Goal: Transaction & Acquisition: Book appointment/travel/reservation

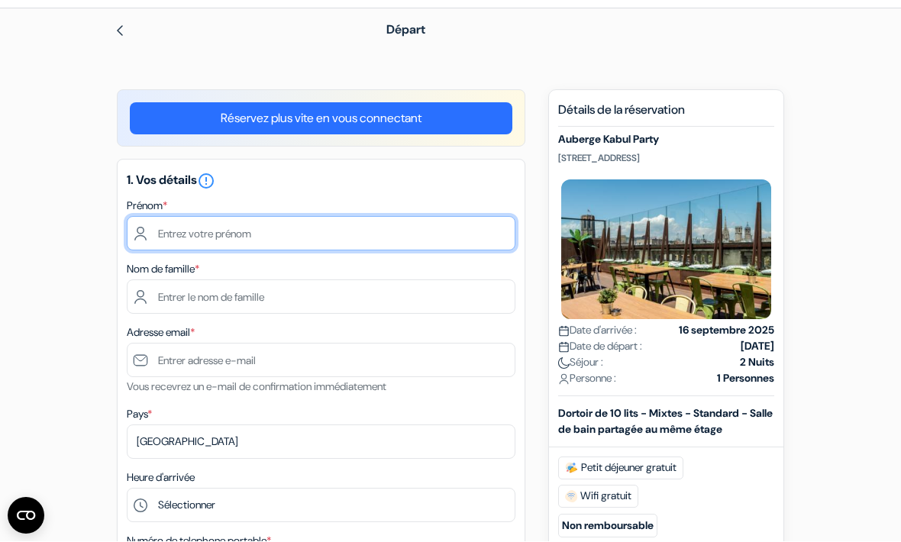
click at [186, 235] on input "text" at bounding box center [321, 234] width 389 height 34
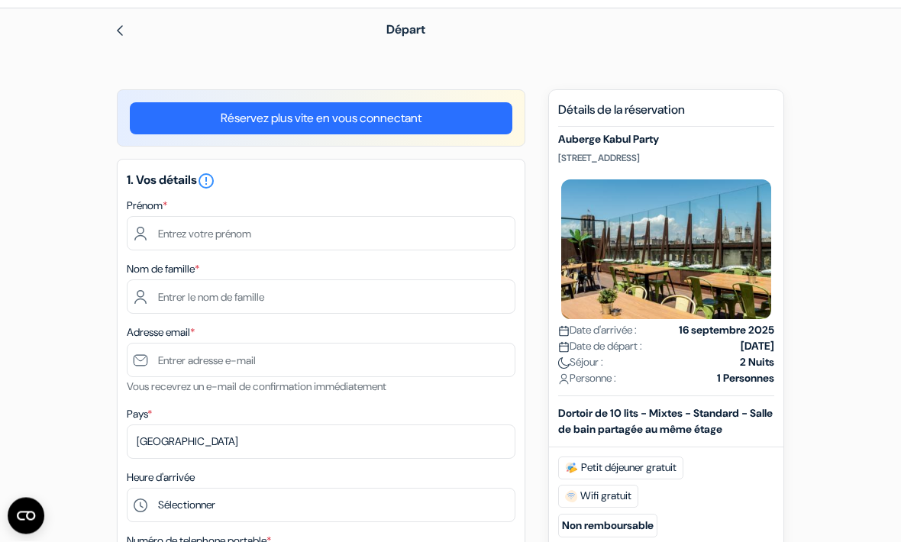
click at [157, 121] on link "Réservez plus vite en vous connectant" at bounding box center [321, 119] width 383 height 32
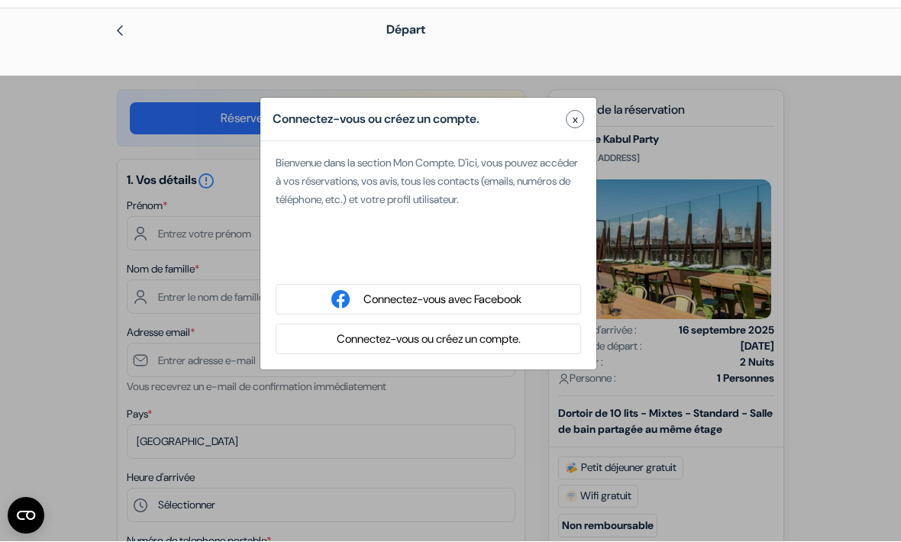
click at [385, 268] on div "Se connecter avec Google. S'ouvre dans un nouvel onglet." at bounding box center [429, 261] width 306 height 34
type input "[PERSON_NAME]"
type input "AUGEREAU"
type input "[EMAIL_ADDRESS][DOMAIN_NAME]"
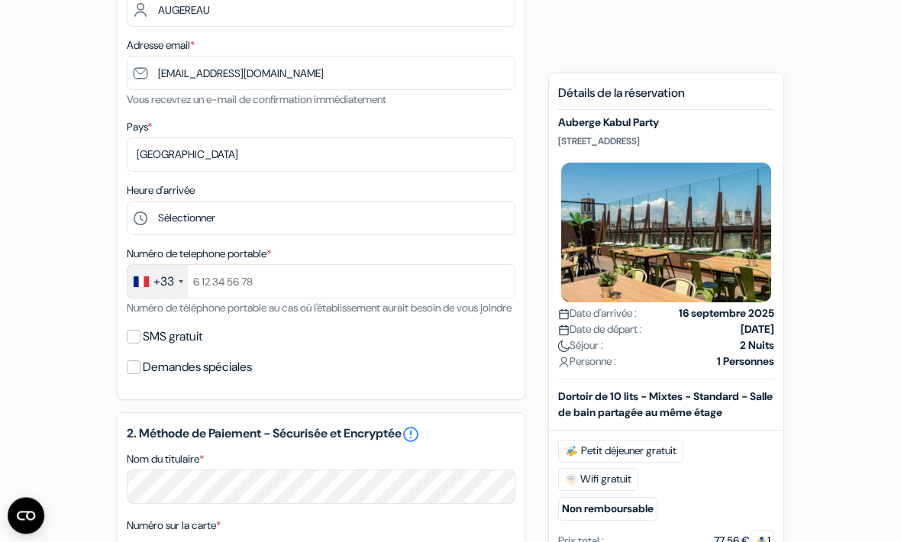
scroll to position [280, 0]
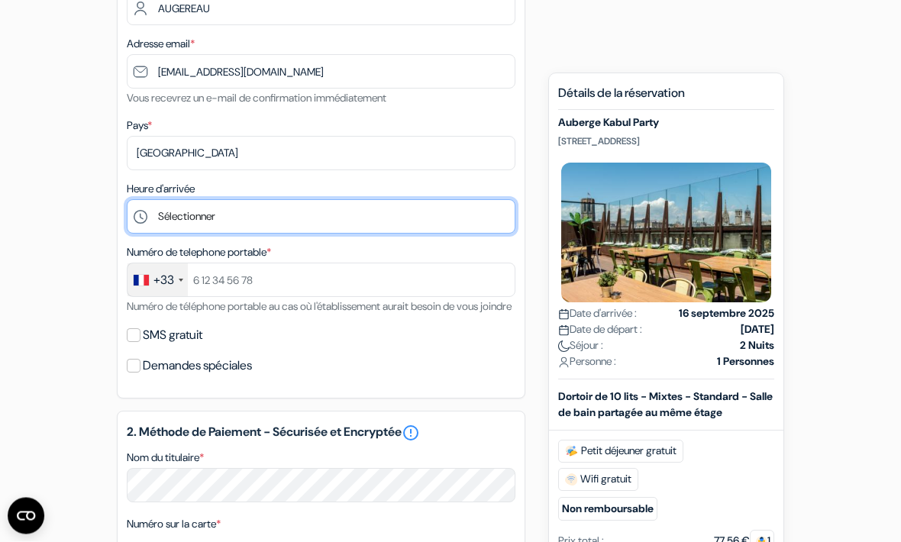
click at [173, 217] on select "Sélectionner 1:00 2:00 3:00 4:00 5:00 6:00 7:00 8:00 9:00 10:00 11:00 12:00 13:…" at bounding box center [321, 217] width 389 height 34
select select "12"
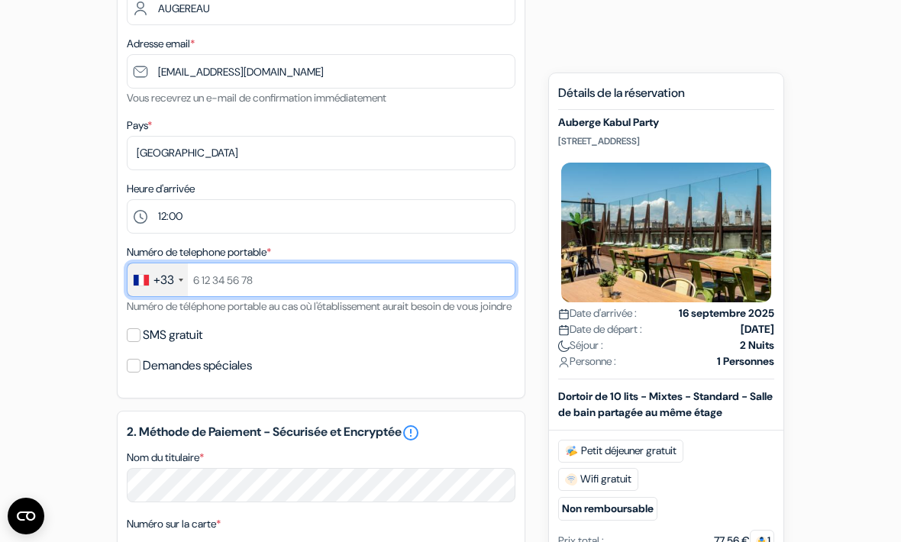
click at [229, 277] on input "text" at bounding box center [321, 280] width 389 height 34
type input "0033766185515"
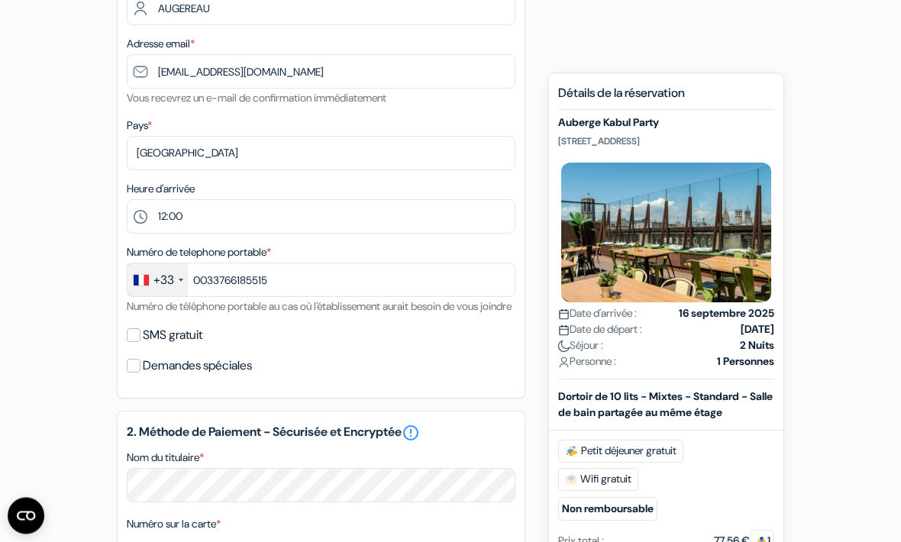
scroll to position [281, 0]
click at [134, 342] on input "SMS gratuit" at bounding box center [134, 335] width 14 height 14
checkbox input "true"
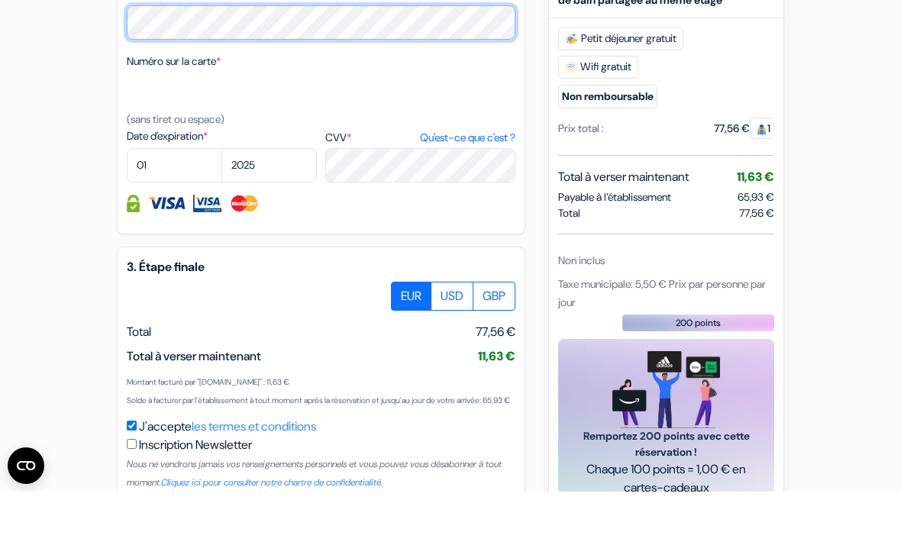
scroll to position [750, 0]
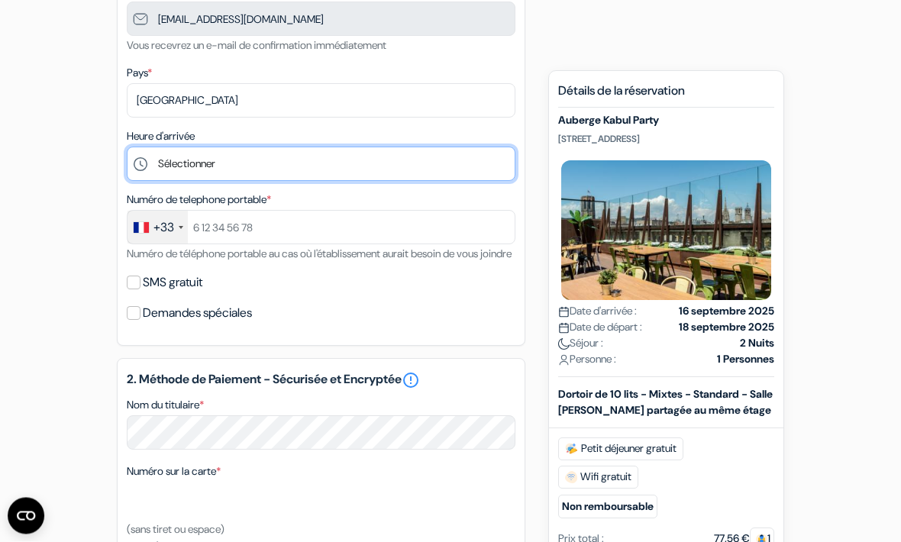
click at [166, 160] on select "Sélectionner 1:00 2:00 3:00 4:00 5:00 6:00 7:00 8:00 9:00 10:00 11:00 12:00 13:…" at bounding box center [321, 164] width 389 height 34
select select "12"
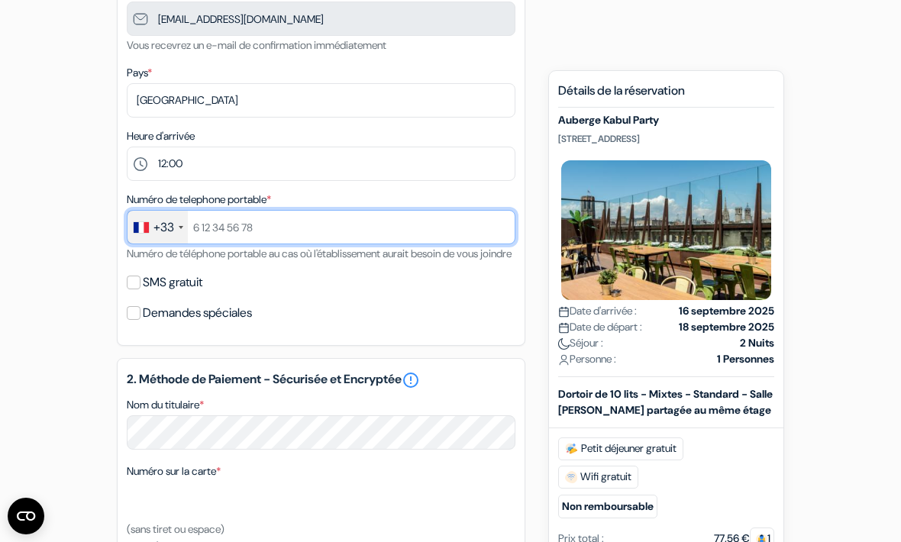
click at [215, 225] on input "text" at bounding box center [321, 227] width 389 height 34
type input "0033766185515"
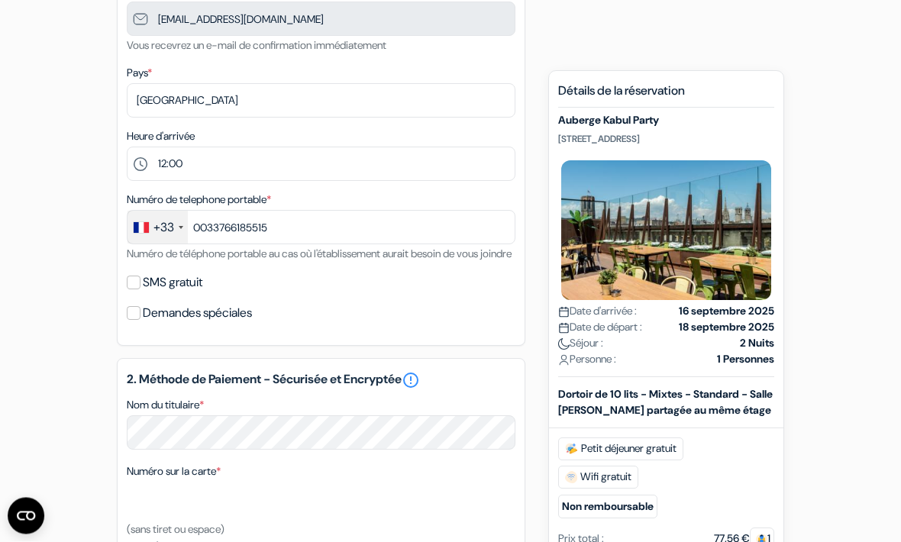
click at [144, 294] on label "SMS gratuit" at bounding box center [173, 283] width 60 height 21
click at [141, 290] on input "SMS gratuit" at bounding box center [134, 284] width 14 height 14
checkbox input "true"
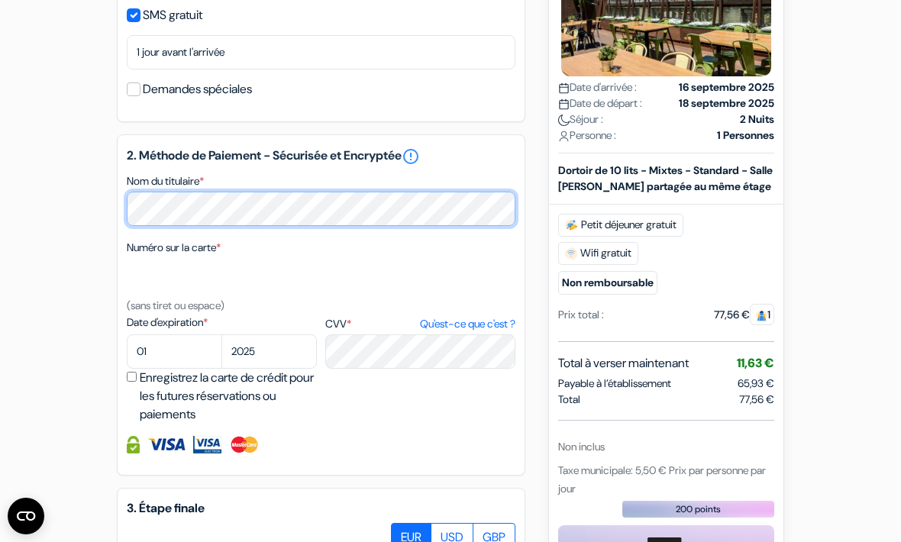
scroll to position [600, 0]
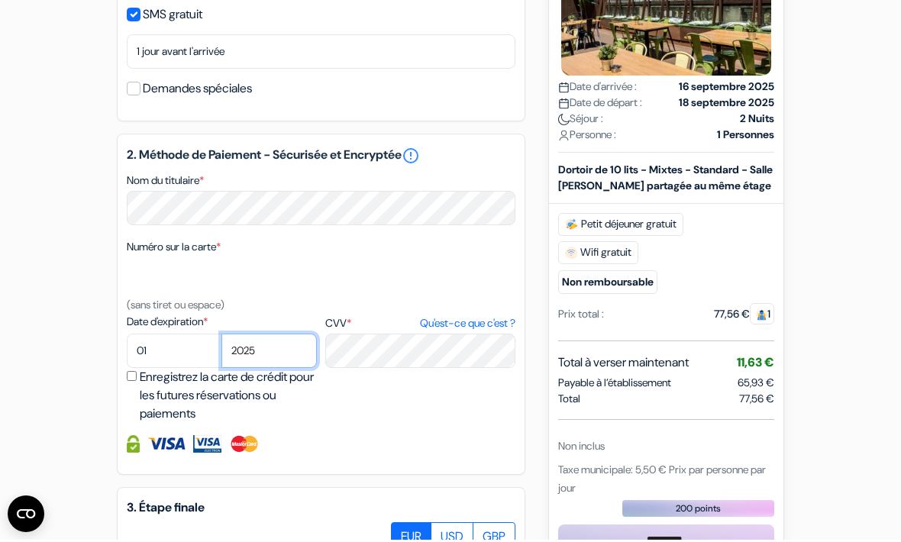
click at [261, 364] on select "2025 2026 2027 2028 2029 2030 2031 2032 2033 2034 2035 2036 2037 2038 2039 2040…" at bounding box center [269, 353] width 95 height 34
select select "2027"
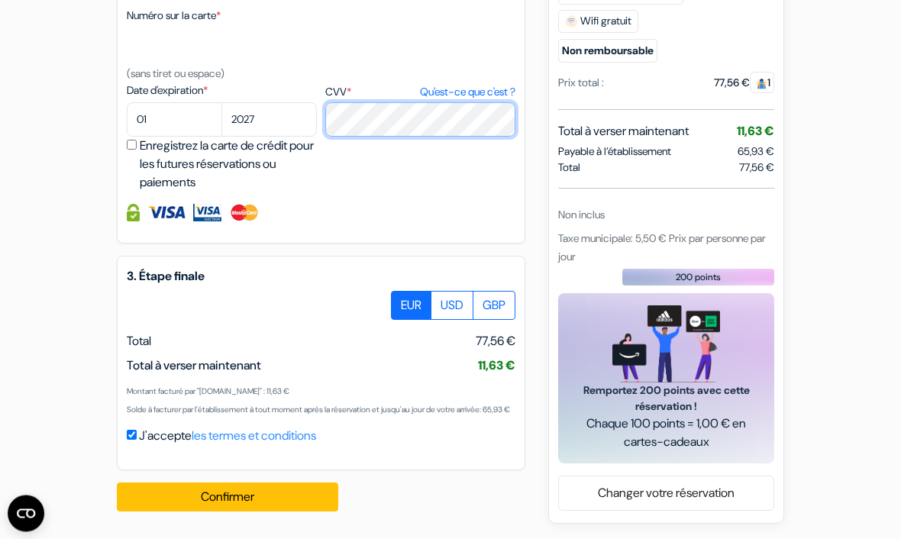
scroll to position [867, 0]
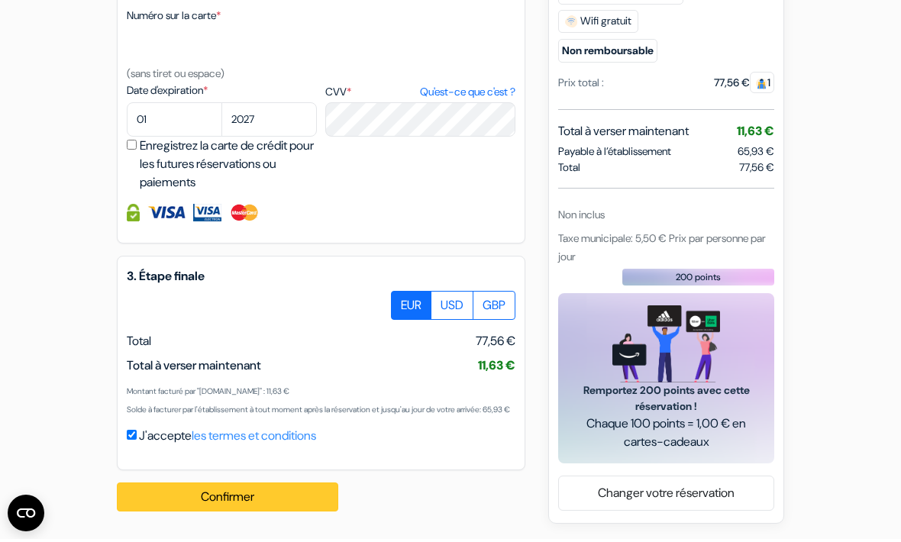
click at [225, 500] on button "Confirmer Loading..." at bounding box center [228, 500] width 222 height 29
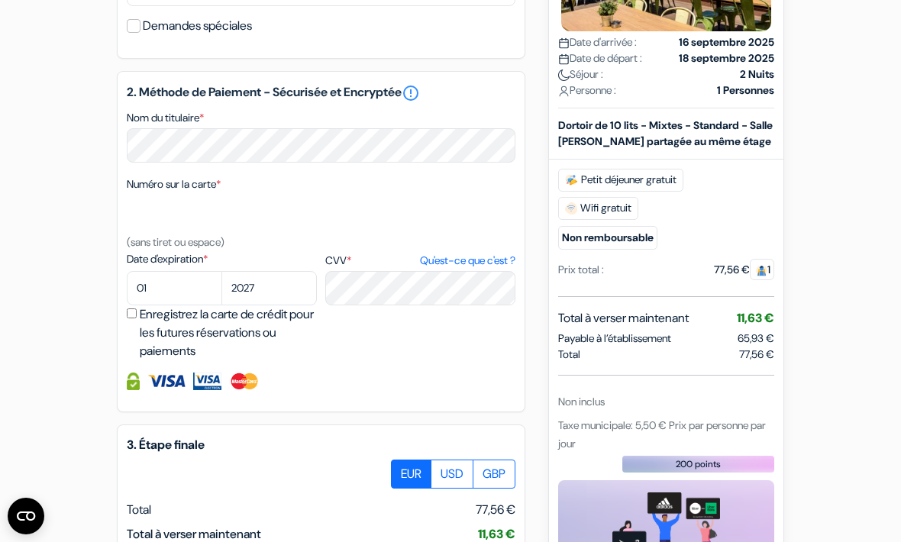
scroll to position [663, 0]
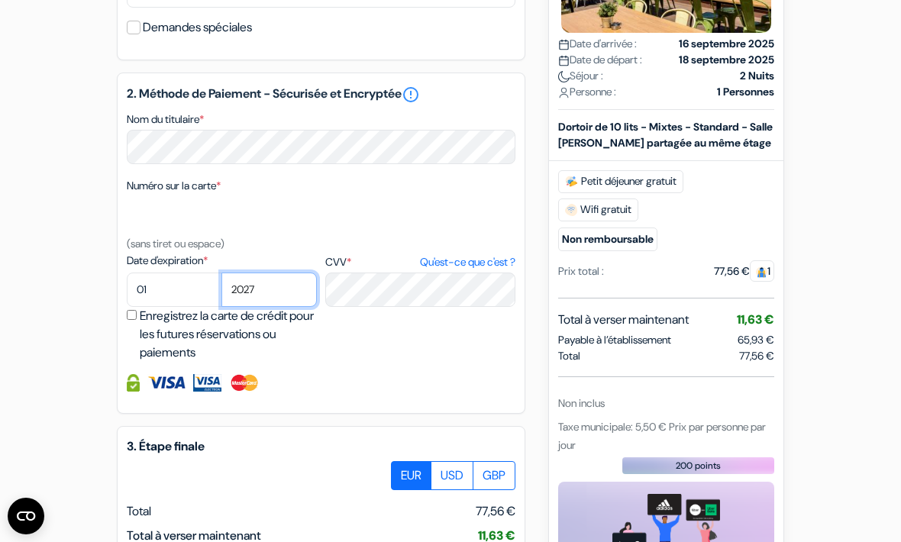
click at [283, 304] on select "2025 2026 2027 2028 2029 2030 2031 2032 2033 2034 2035 2036 2037 2038 2039 2040…" at bounding box center [269, 290] width 95 height 34
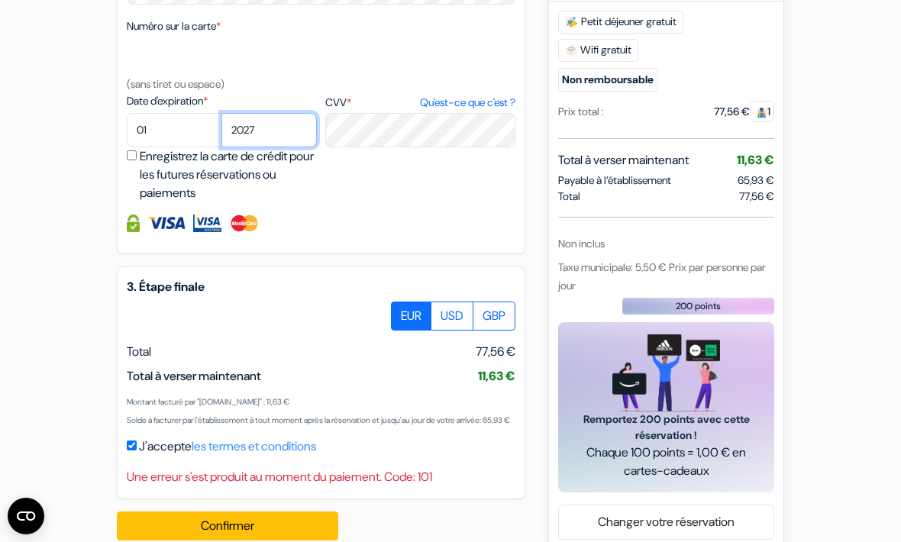
scroll to position [835, 0]
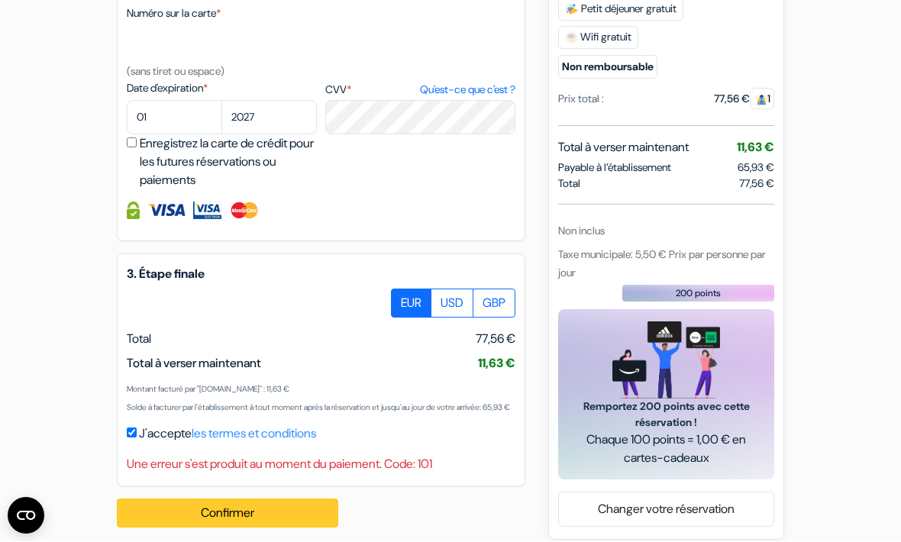
click at [299, 529] on button "Confirmer Loading..." at bounding box center [228, 514] width 222 height 29
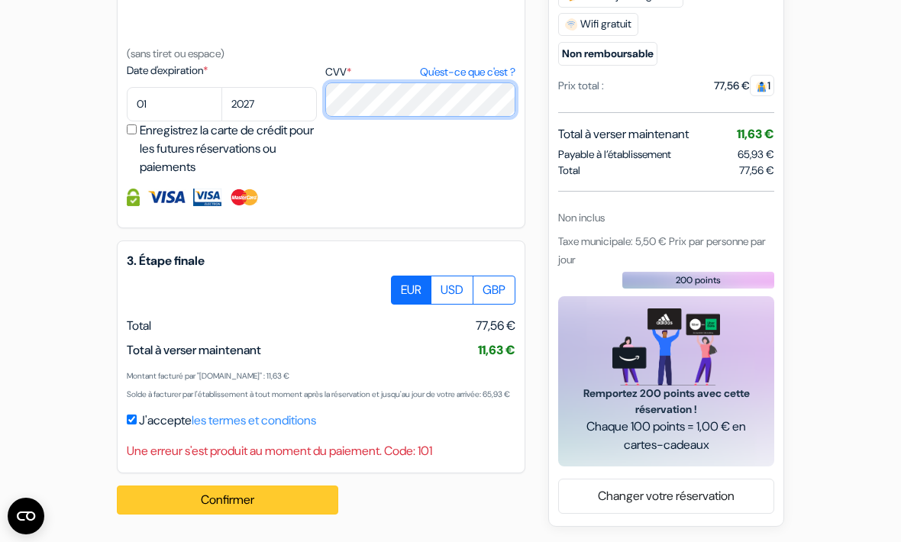
scroll to position [890, 0]
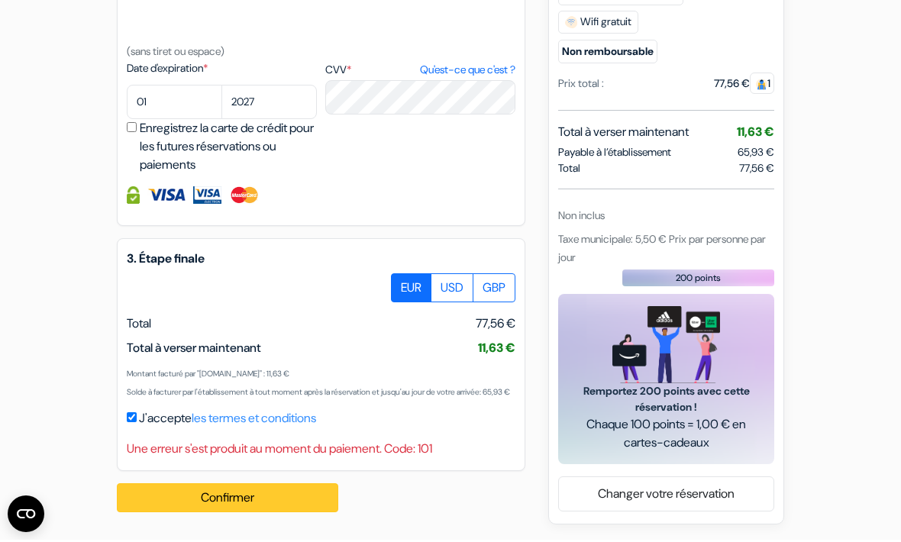
click at [283, 500] on button "Confirmer Loading..." at bounding box center [228, 500] width 222 height 29
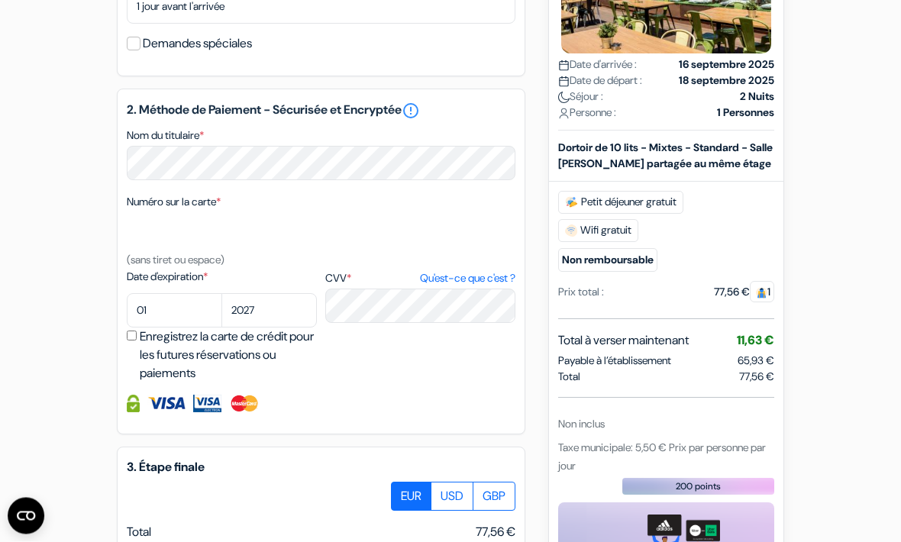
scroll to position [642, 0]
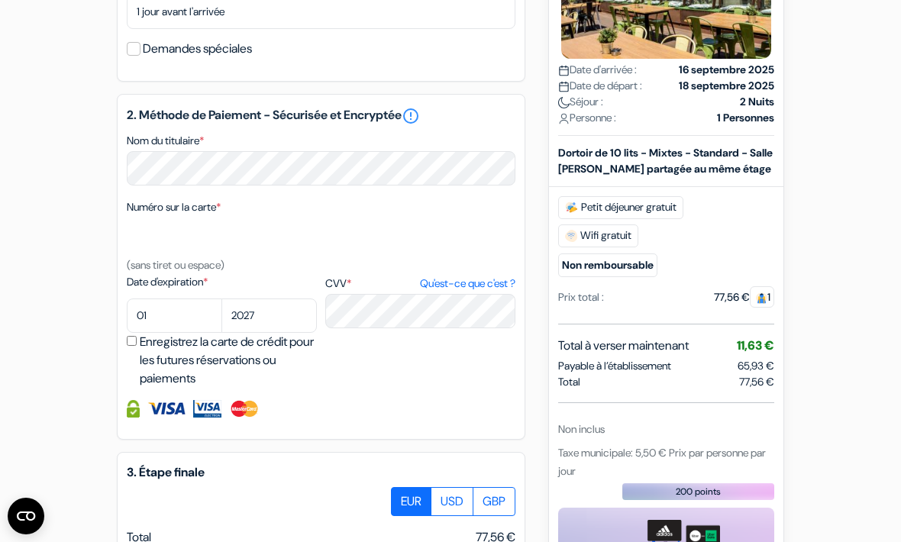
click at [461, 212] on div "2. Méthode de Paiement - Sécurisée et Encryptée error_outline Nom du titulaire …" at bounding box center [321, 267] width 409 height 346
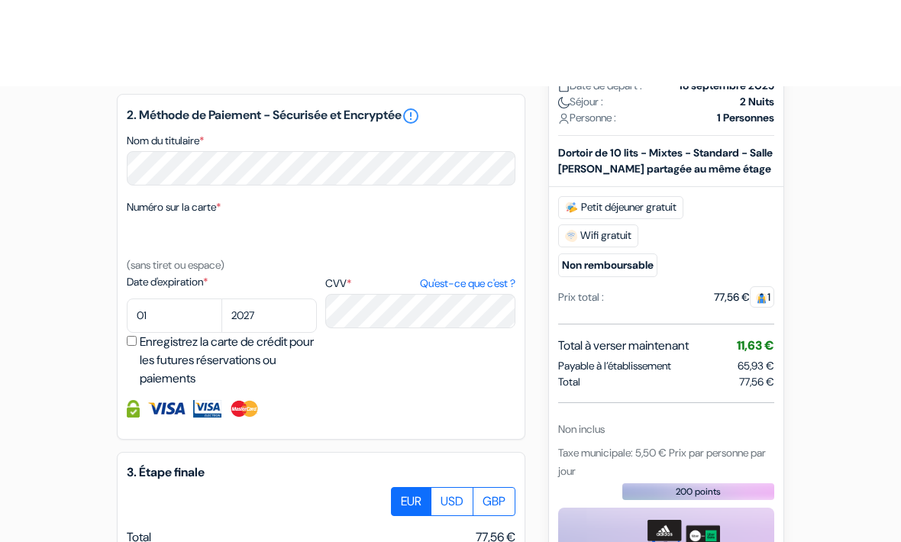
scroll to position [839, 0]
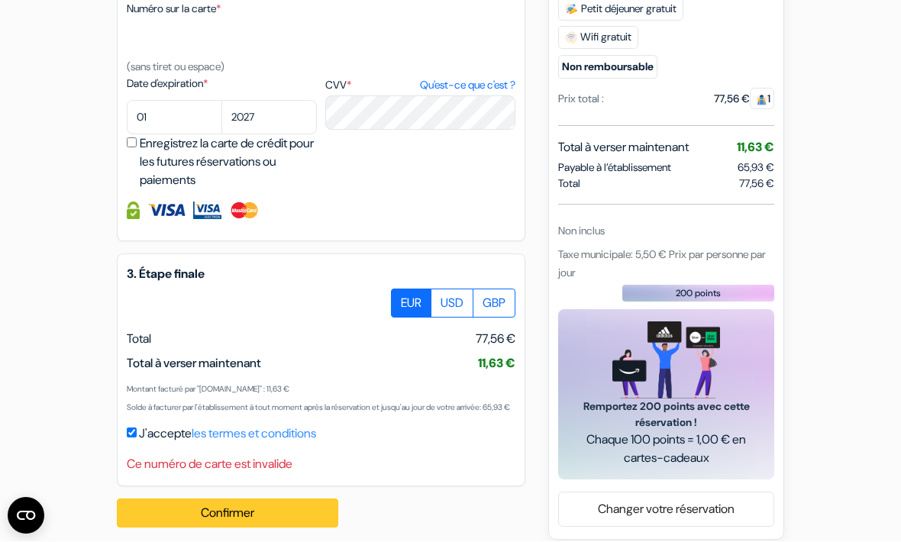
click at [183, 529] on button "Confirmer Loading..." at bounding box center [228, 514] width 222 height 29
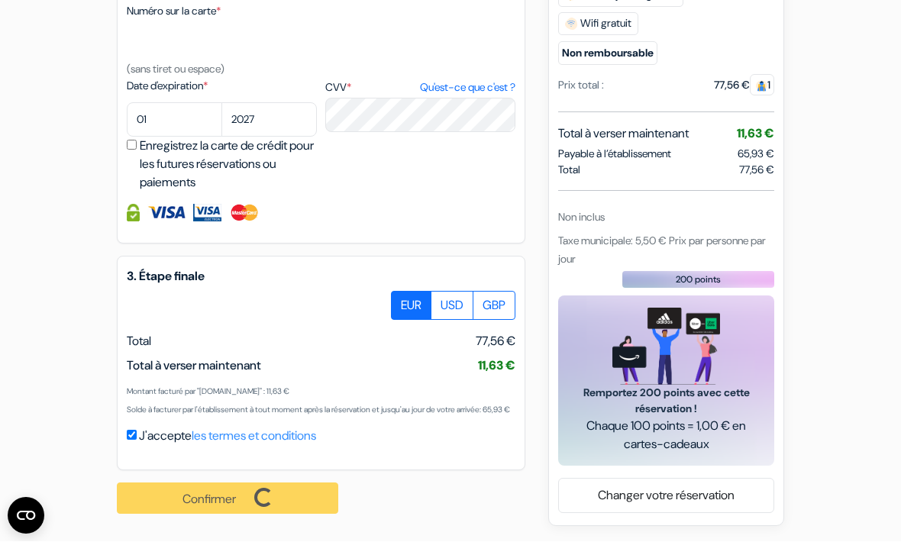
scroll to position [823, 0]
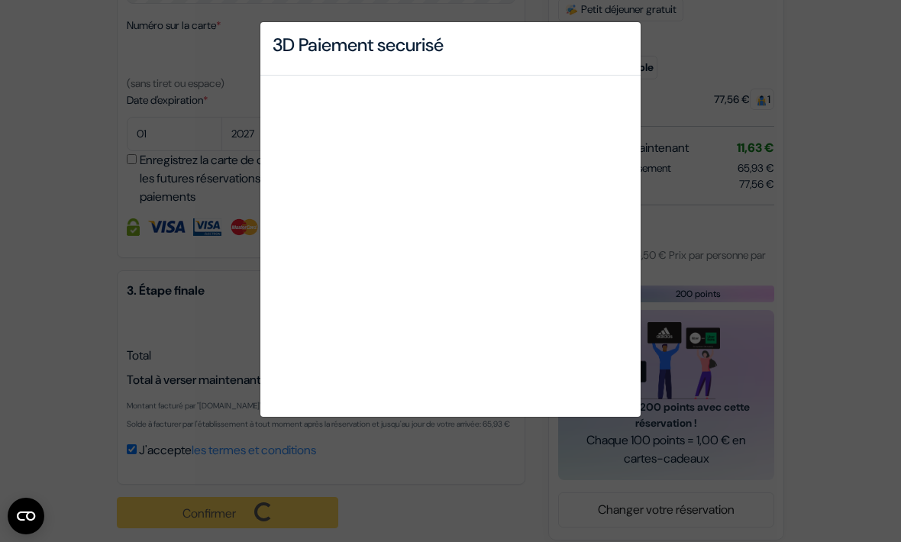
click at [62, 201] on div "3D Paiement securisé" at bounding box center [450, 271] width 901 height 542
click at [62, 200] on div "3D Paiement securisé" at bounding box center [450, 271] width 901 height 542
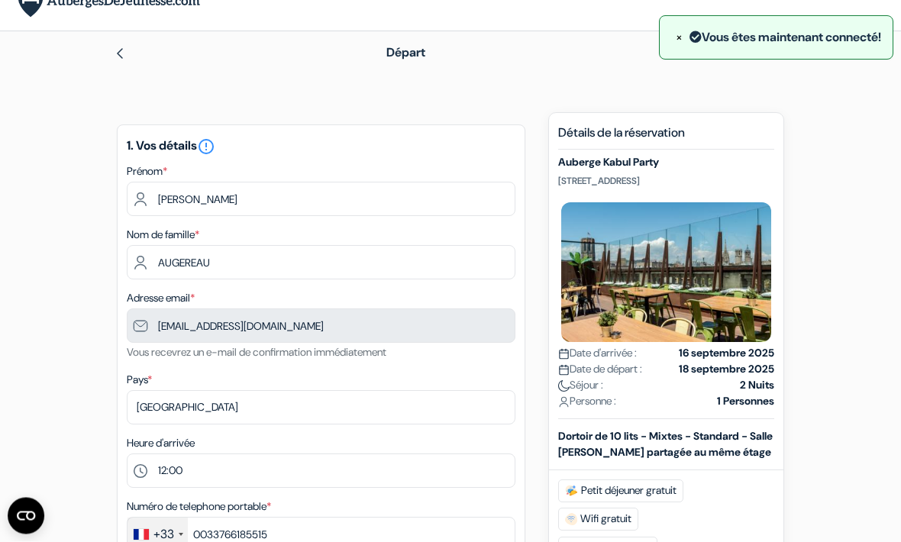
scroll to position [0, 0]
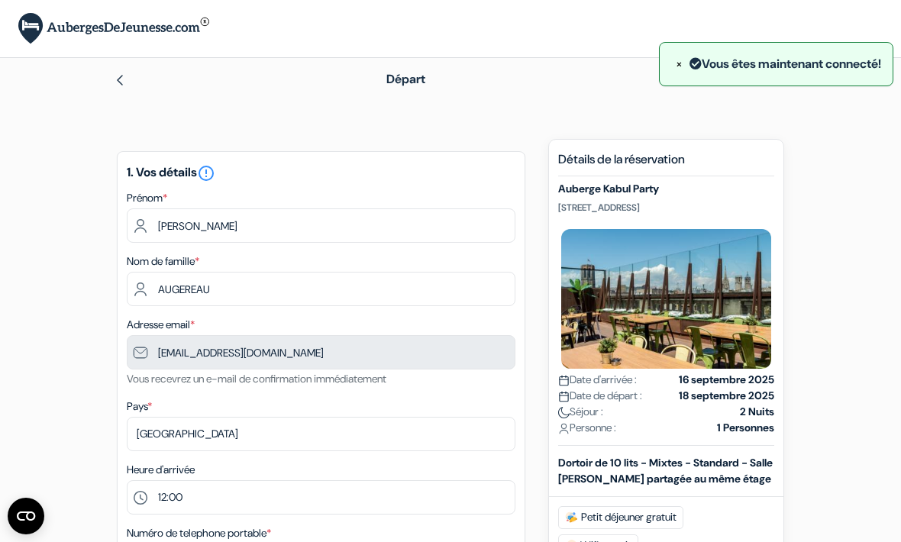
click at [150, 26] on img at bounding box center [113, 28] width 191 height 31
